Goal: Answer question/provide support: Share knowledge or assist other users

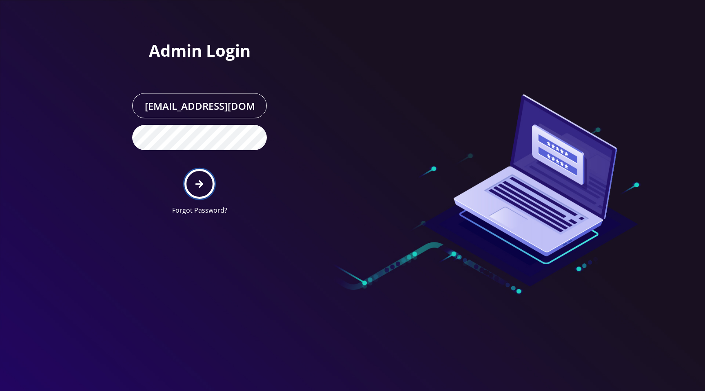
click at [192, 189] on button "submit" at bounding box center [199, 184] width 30 height 30
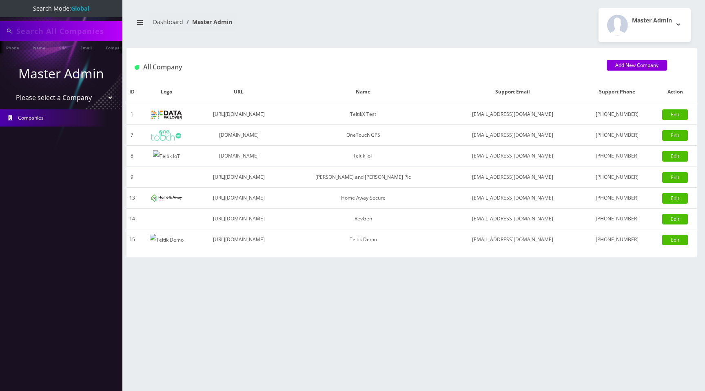
type input "[PERSON_NAME]"
click at [56, 99] on select "Please select a Company TeltikX Test OneTouch GPS Teltik IoT [PERSON_NAME] and …" at bounding box center [61, 99] width 104 height 16
select select "1"
click at [9, 91] on select "Please select a Company TeltikX Test OneTouch GPS Teltik IoT [PERSON_NAME] and …" at bounding box center [61, 99] width 104 height 16
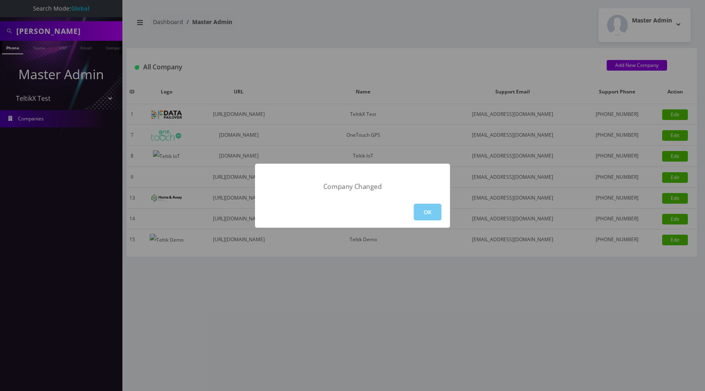
click at [427, 204] on button "OK" at bounding box center [428, 212] width 28 height 17
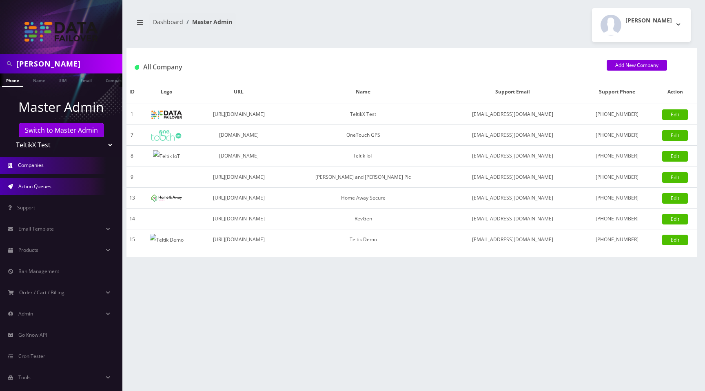
click at [57, 185] on link "Action Queues" at bounding box center [61, 186] width 122 height 17
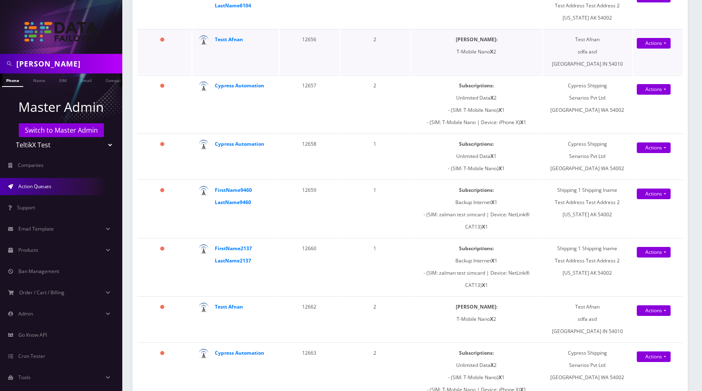
scroll to position [1122, 0]
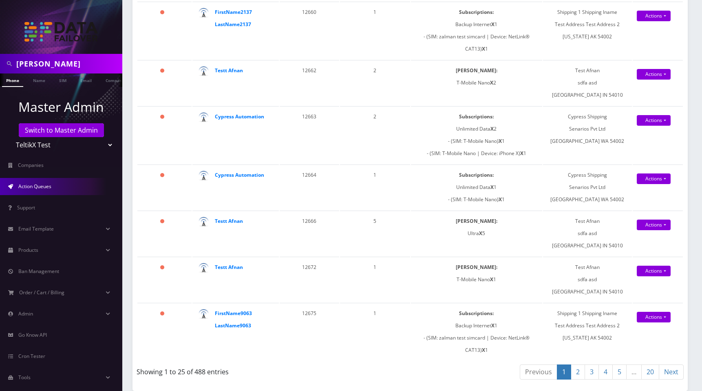
click at [60, 62] on input "[PERSON_NAME]" at bounding box center [68, 64] width 104 height 16
click at [239, 223] on strong "Testt Afnan" at bounding box center [229, 220] width 28 height 7
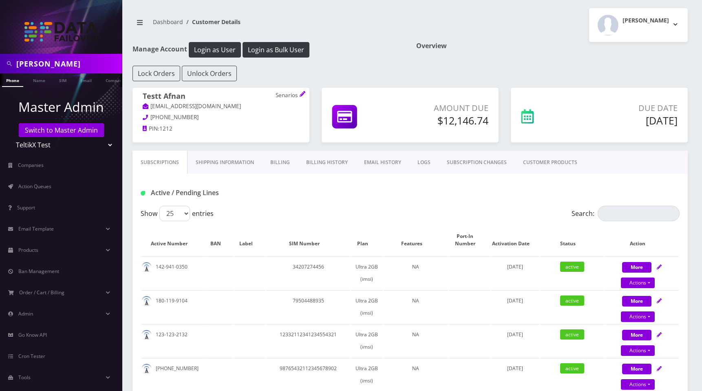
click at [492, 44] on h1 "Overview" at bounding box center [552, 46] width 272 height 8
click at [503, 53] on div "Overview" at bounding box center [552, 54] width 284 height 24
click at [506, 64] on div "Overview" at bounding box center [552, 54] width 284 height 24
click at [228, 163] on link "Shipping Information" at bounding box center [225, 163] width 75 height 24
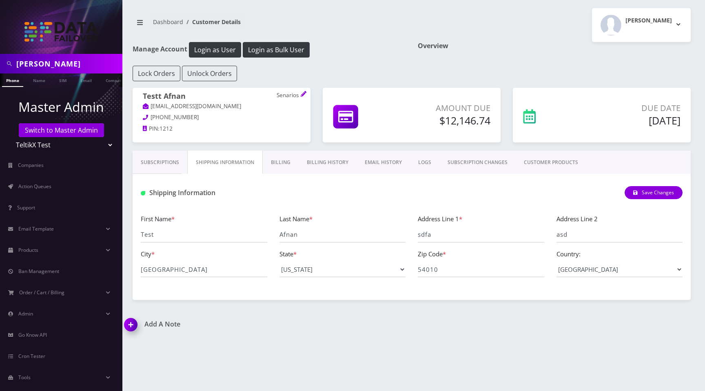
click at [541, 164] on link "CUSTOMER PRODUCTS" at bounding box center [551, 163] width 71 height 24
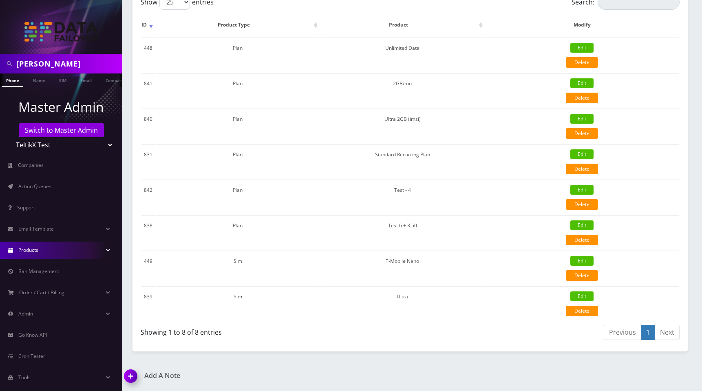
scroll to position [12, 0]
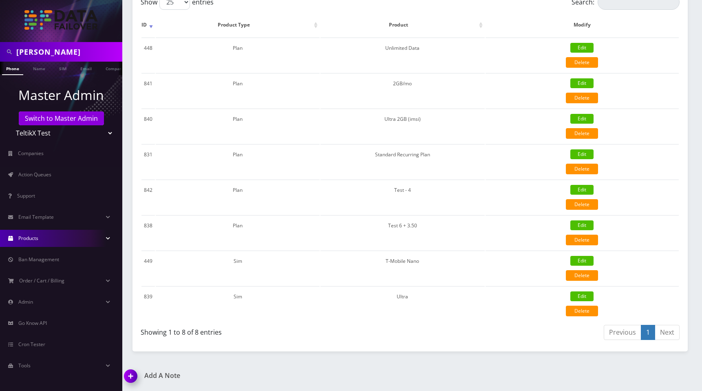
click at [50, 240] on link "Products" at bounding box center [61, 238] width 122 height 17
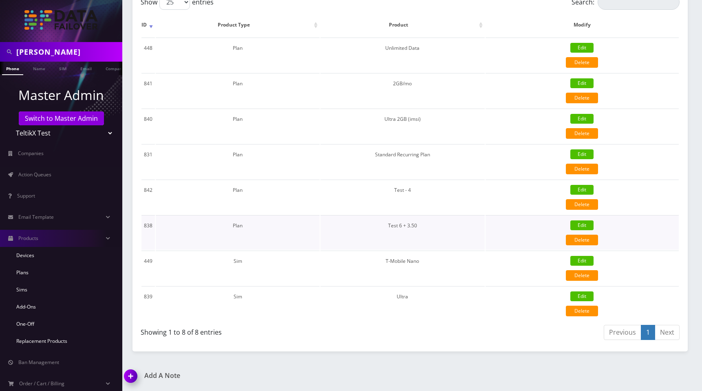
scroll to position [0, 0]
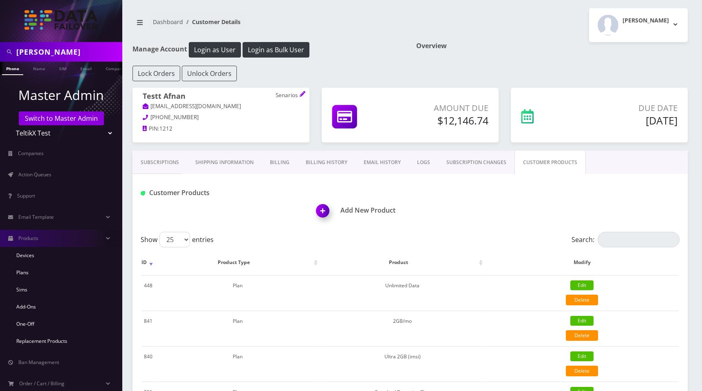
click at [479, 47] on h1 "Overview" at bounding box center [552, 46] width 272 height 8
click at [489, 159] on link "SUBSCRIPTION CHANGES" at bounding box center [476, 163] width 76 height 24
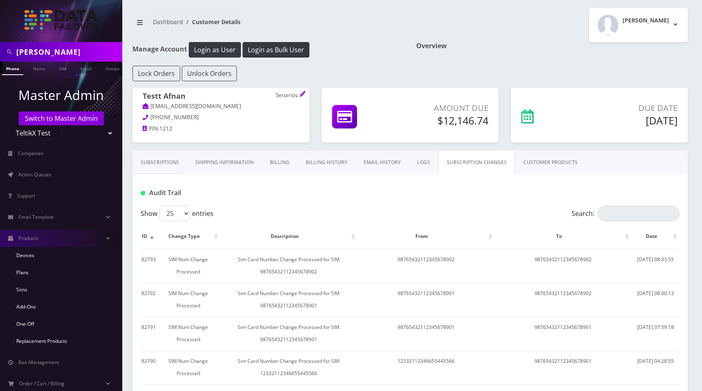
click at [446, 60] on div "Overview" at bounding box center [552, 54] width 284 height 24
click at [436, 34] on div "Moshe Gorin Logout" at bounding box center [552, 25] width 284 height 34
drag, startPoint x: 314, startPoint y: 58, endPoint x: 481, endPoint y: 4, distance: 174.8
click at [314, 58] on div "Manage Account Login as User Login as Bulk User" at bounding box center [268, 54] width 284 height 24
